Goal: Task Accomplishment & Management: Use online tool/utility

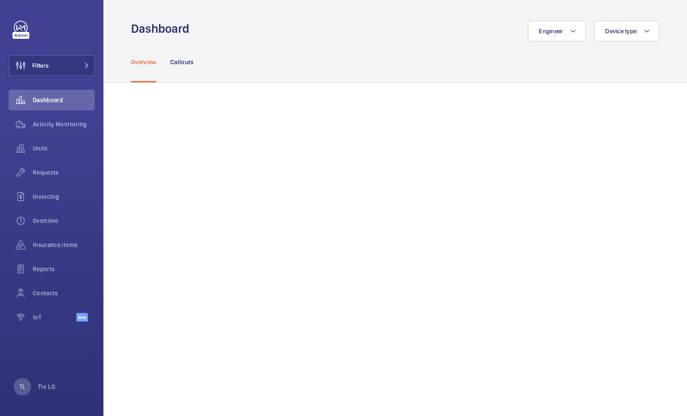
click at [426, 65] on div "Overview Callouts" at bounding box center [395, 61] width 528 height 41
click at [65, 117] on div "Activity Monitoring" at bounding box center [52, 124] width 86 height 21
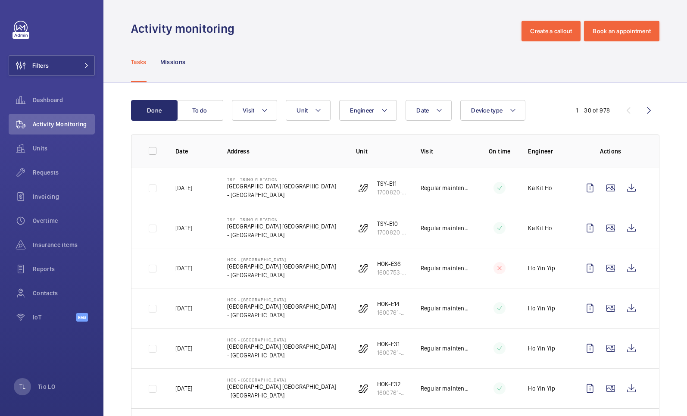
click at [424, 38] on div "Activity monitoring Create a callout Book an appointment" at bounding box center [395, 31] width 528 height 21
click at [414, 41] on div "Activity monitoring Create a callout Book an appointment" at bounding box center [395, 31] width 528 height 21
